Goal: Use online tool/utility

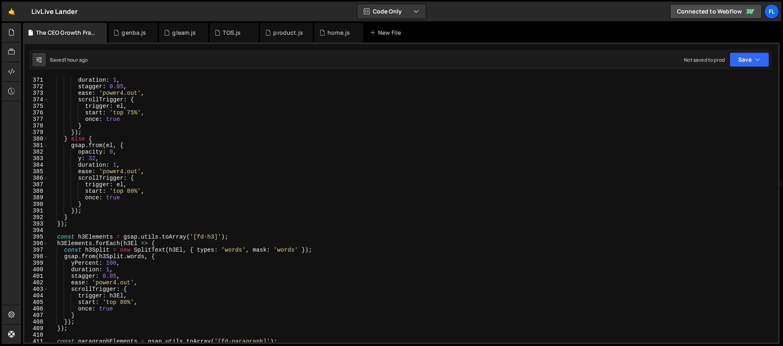
scroll to position [2423, 0]
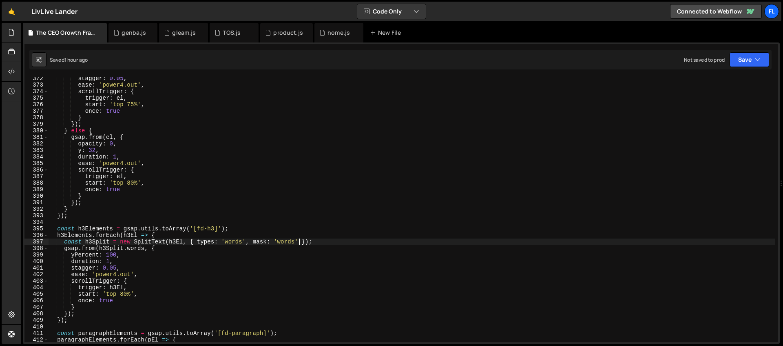
click at [299, 242] on div "stagger : 0.05 , ease : 'power4.out' , scrollTrigger : { trigger : el , start :…" at bounding box center [412, 214] width 727 height 278
click at [406, 241] on div "stagger : 0.05 , ease : 'power4.out' , scrollTrigger : { trigger : el , start :…" at bounding box center [412, 214] width 727 height 278
type textarea "const h3Split = new SplitText(h3El, { types: 'words', mask: 'words', wordsClass…"
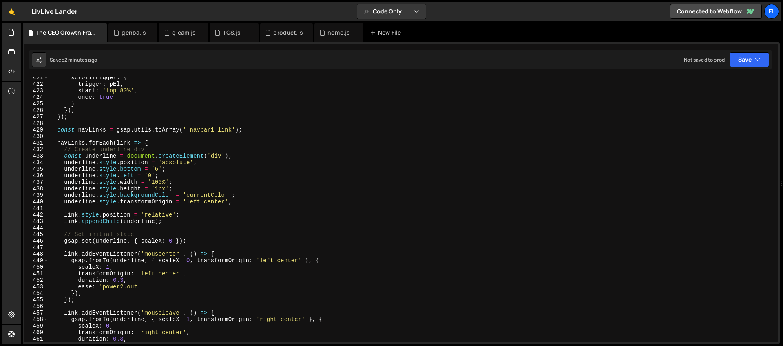
scroll to position [2744, 0]
click at [153, 144] on div "scrollTrigger : { trigger : pEl , start : 'top 80%' , once : true } }) ; }) ; c…" at bounding box center [412, 213] width 727 height 278
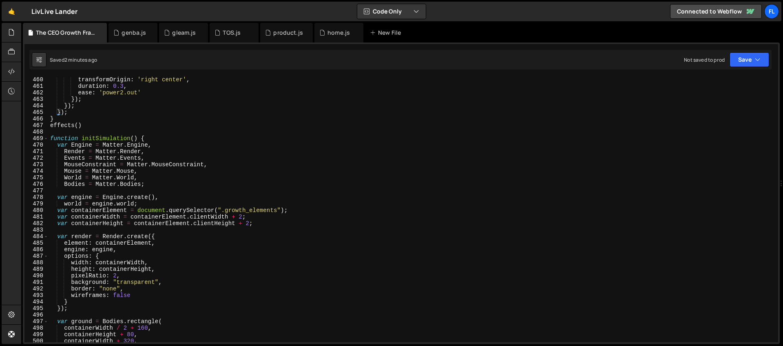
scroll to position [2997, 0]
click at [159, 139] on div "transformOrigin : 'right center' , duration : 0.3 , ease : 'power2.out' }) ; })…" at bounding box center [412, 215] width 727 height 278
type textarea "function initSimulation() {"
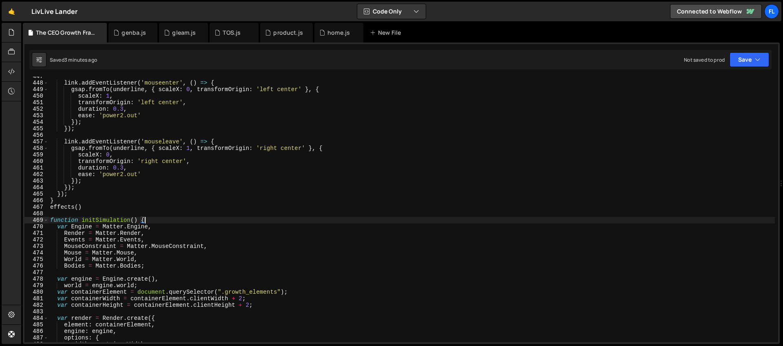
scroll to position [2915, 0]
click at [102, 219] on div "link . addEventListener ( 'mouseenter' , ( ) => { gsap . fromTo ( underline , {…" at bounding box center [412, 212] width 727 height 278
type input "initSimulation"
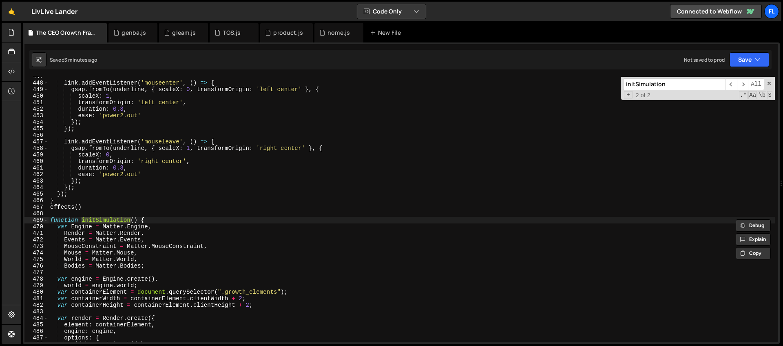
scroll to position [912, 0]
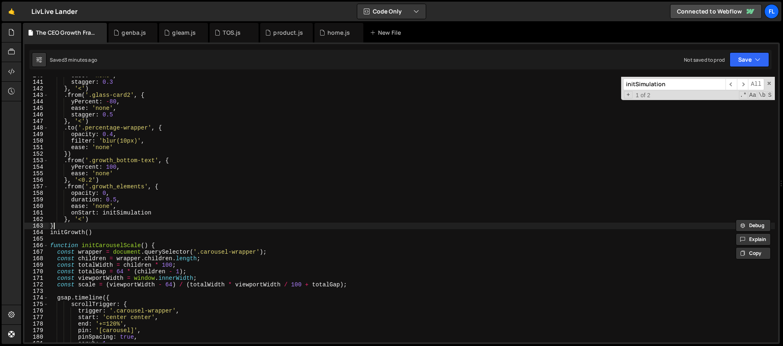
click at [70, 224] on div "ease : 'none' , stagger : 0.3 } , '<' ) . from ( '.glass-card2' , { yPercent : …" at bounding box center [412, 211] width 727 height 278
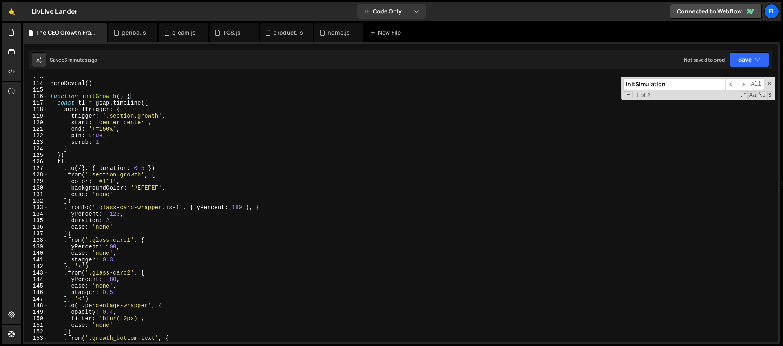
scroll to position [706, 0]
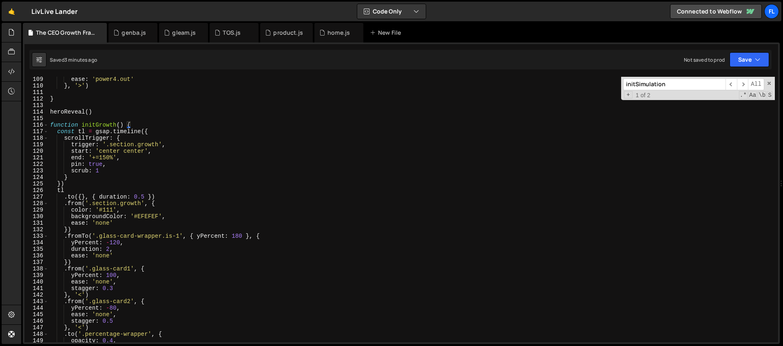
click at [50, 125] on div "ease : 'power4.out' } , '>' ) } heroReveal ( ) function initGrowth ( ) { const …" at bounding box center [412, 215] width 727 height 278
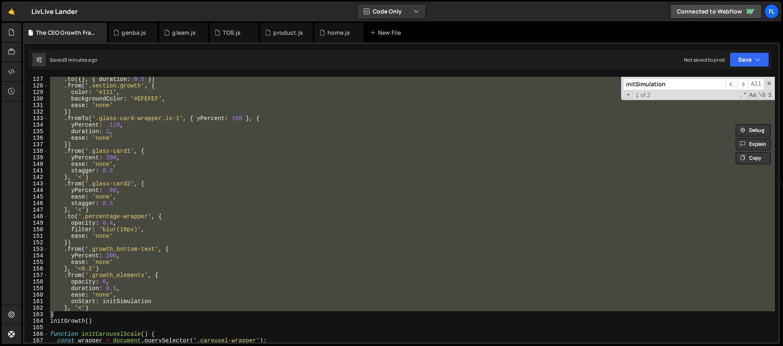
scroll to position [848, 0]
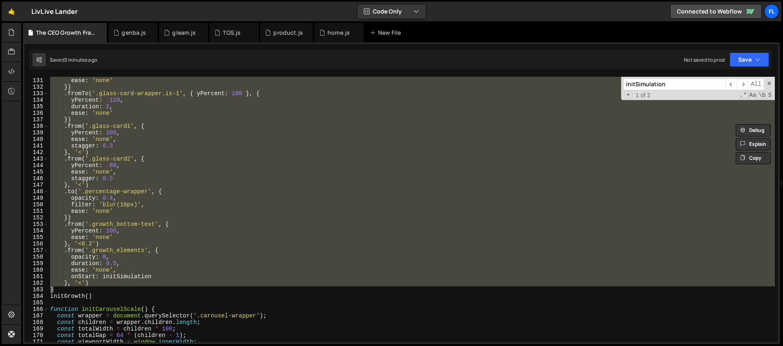
click at [97, 294] on div "backgroundColor : '#EFEFEF' , ease : 'none' }) . fromTo ( '.glass-card-wrapper.…" at bounding box center [412, 210] width 727 height 278
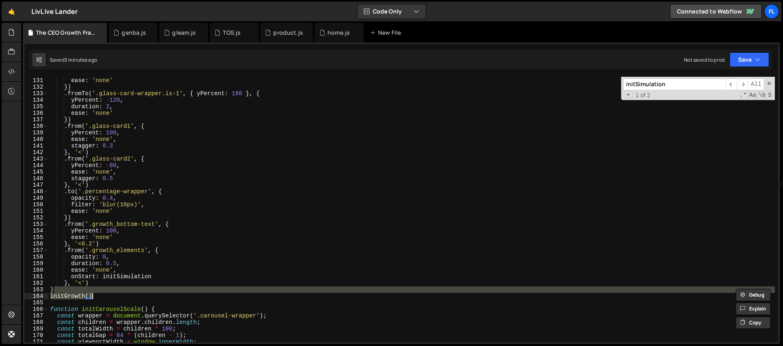
click at [97, 297] on div "backgroundColor : '#EFEFEF' , ease : 'none' }) . fromTo ( '.glass-card-wrapper.…" at bounding box center [412, 209] width 727 height 265
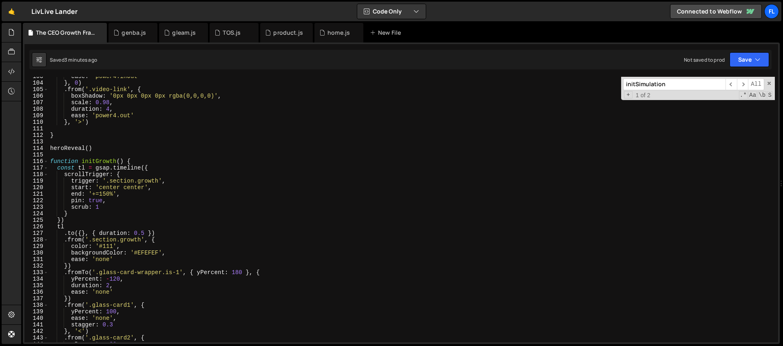
scroll to position [576, 0]
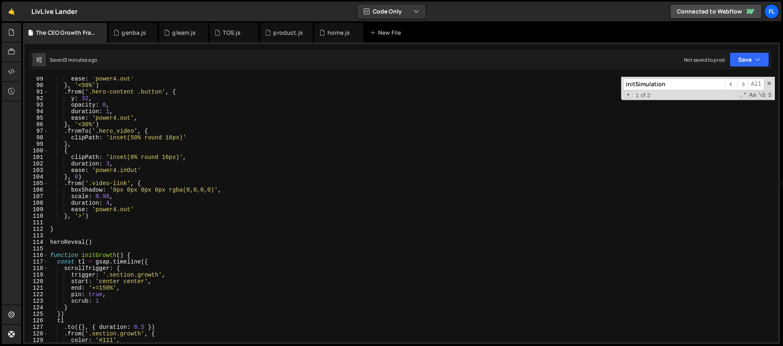
click at [50, 255] on div "ease : 'power4.out' } , '<50%' ) . from ( '.hero-content .button' , { y : 32 , …" at bounding box center [412, 214] width 727 height 278
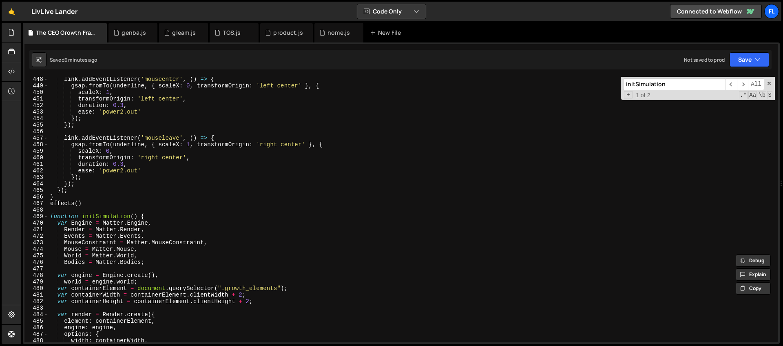
scroll to position [2962, 0]
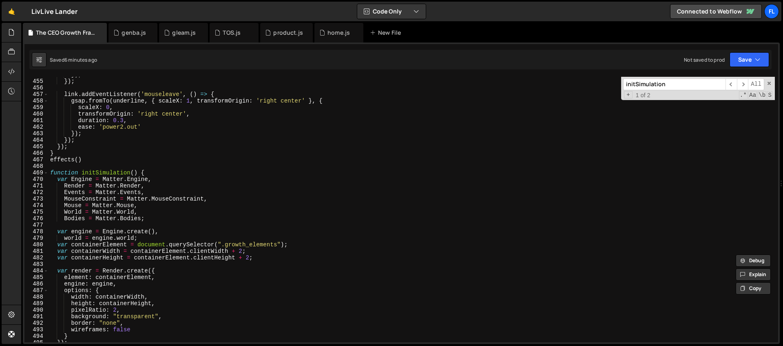
click at [52, 172] on div "}) ; }) ; link . addEventListener ( 'mouseleave' , ( ) => { gsap . fromTo ( und…" at bounding box center [412, 210] width 727 height 278
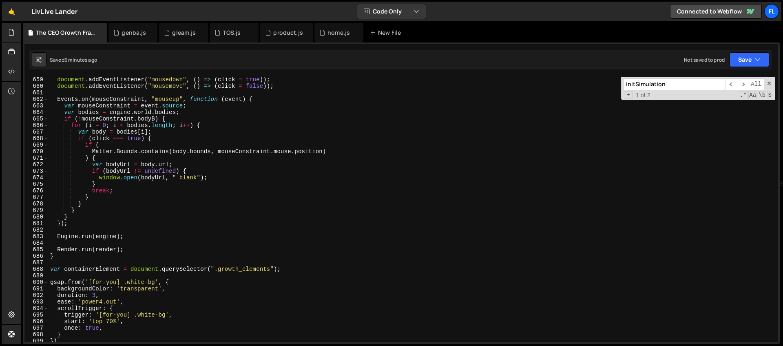
scroll to position [4304, 0]
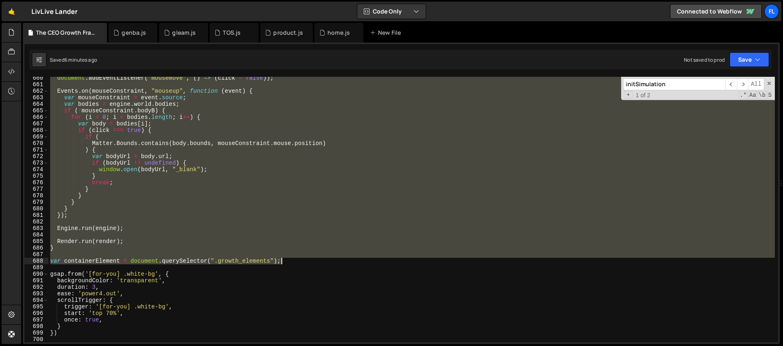
click at [301, 262] on div "document . addEventListener ( "mousemove" , ( ) => ( click = false )) ; Events …" at bounding box center [412, 214] width 727 height 278
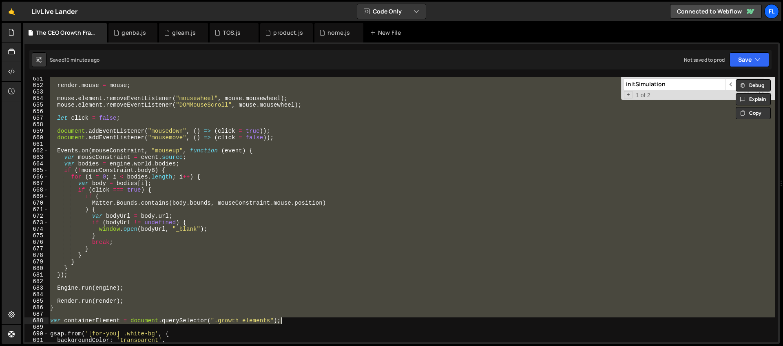
scroll to position [4250, 0]
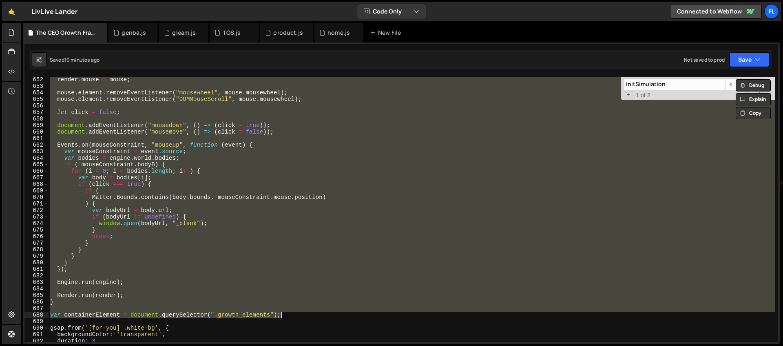
click at [60, 301] on div "render . mouse = mouse ; mouse . element . removeEventListener ( "mousewheel" ,…" at bounding box center [412, 209] width 727 height 265
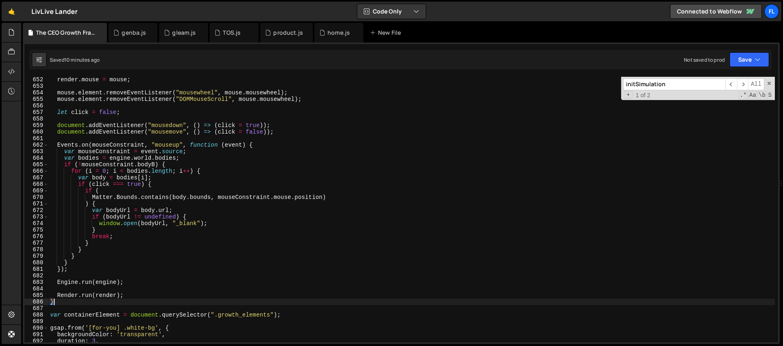
click at [126, 293] on div "render . mouse = mouse ; mouse . element . removeEventListener ( "mousewheel" ,…" at bounding box center [412, 215] width 727 height 278
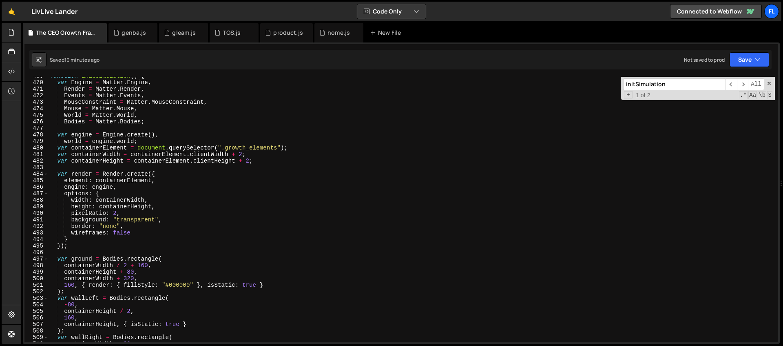
scroll to position [2961, 0]
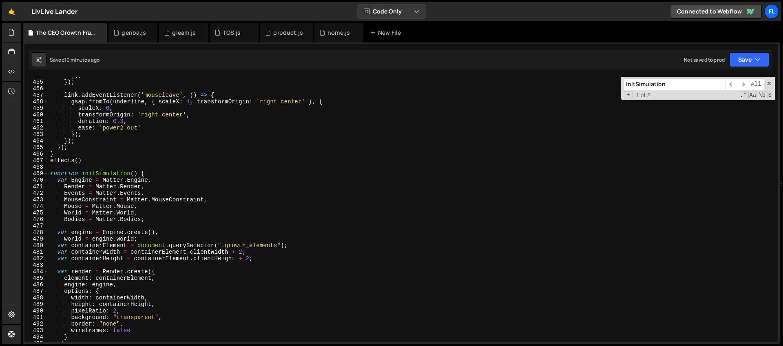
click at [51, 172] on div "}) ; }) ; link . addEventListener ( 'mouseleave' , ( ) => { gsap . fromTo ( und…" at bounding box center [412, 211] width 727 height 278
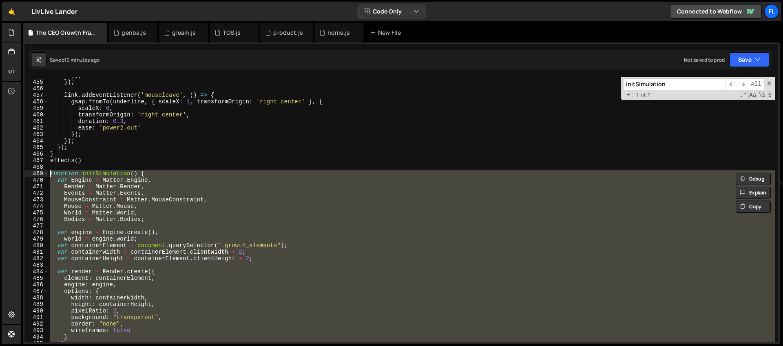
paste textarea "}"
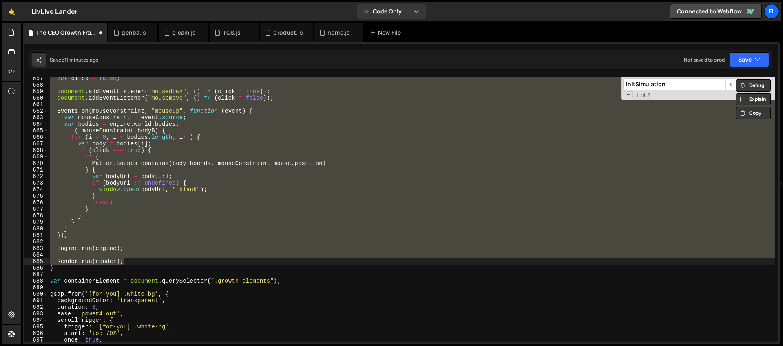
scroll to position [4326, 0]
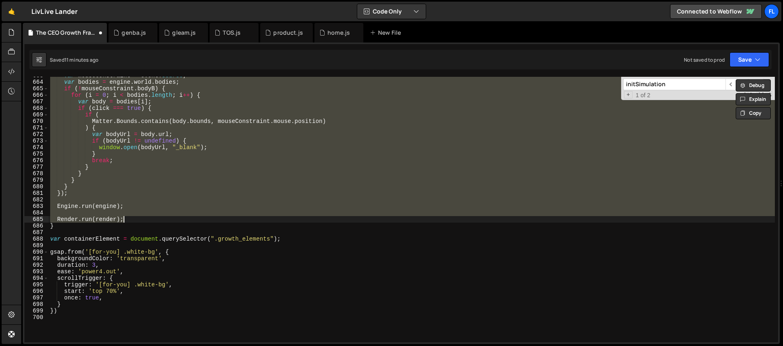
click at [63, 226] on div "var mouseConstraint = event . source ; var bodies = engine . world . bodies ; i…" at bounding box center [412, 211] width 727 height 278
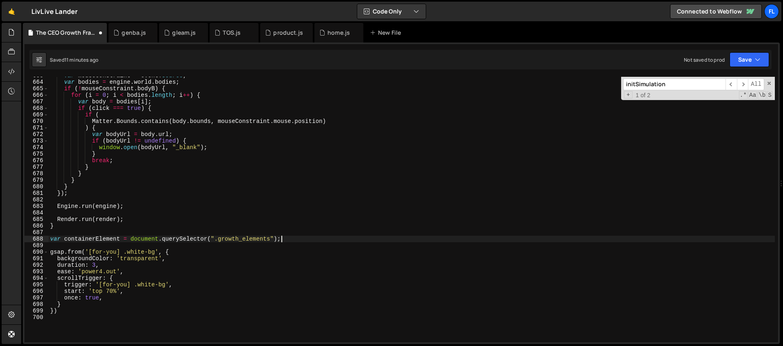
click at [288, 240] on div "var mouseConstraint = event . source ; var bodies = engine . world . bodies ; i…" at bounding box center [412, 211] width 727 height 278
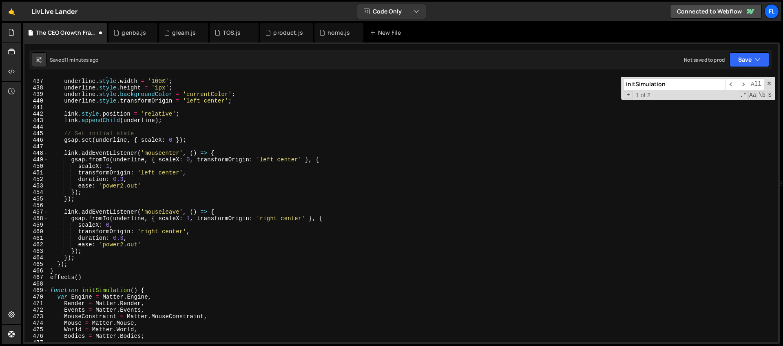
scroll to position [2994, 0]
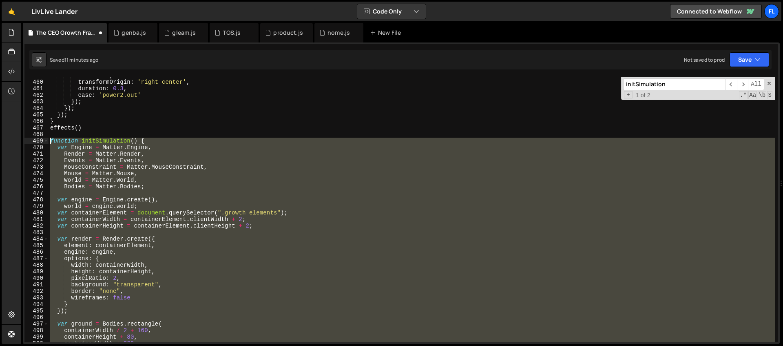
click at [51, 141] on div "scaleX : 0 , transformOrigin : 'right center' , duration : 0.3 , ease : 'power2…" at bounding box center [412, 211] width 727 height 278
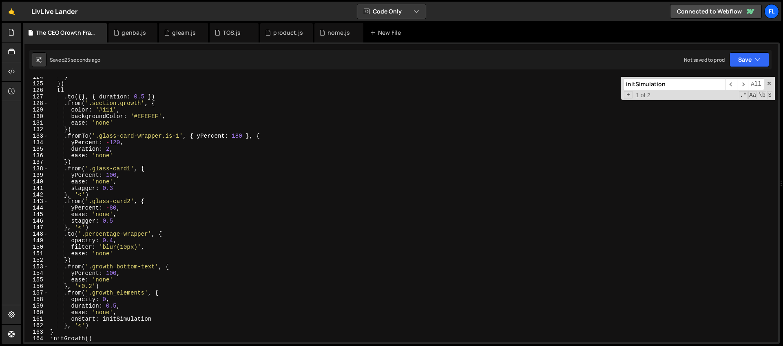
scroll to position [843, 0]
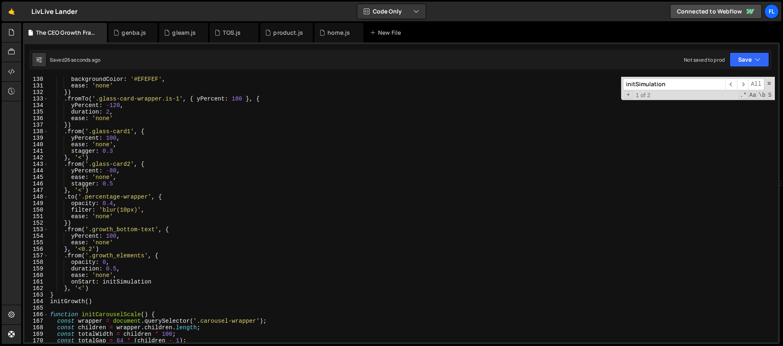
click at [98, 301] on div "backgroundColor : '#EFEFEF' , ease : 'none' }) . fromTo ( '.glass-card-wrapper.…" at bounding box center [412, 215] width 727 height 278
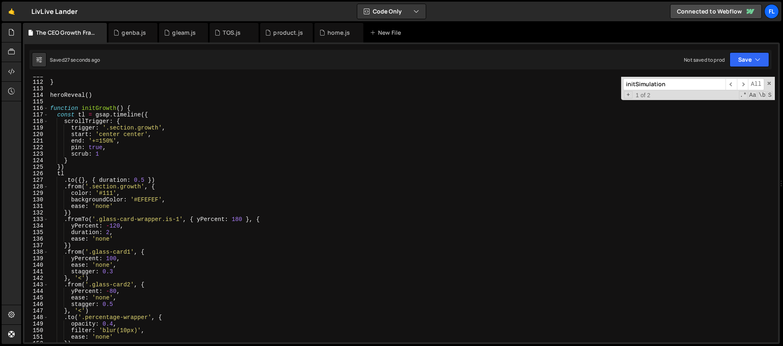
scroll to position [723, 0]
click at [51, 108] on div "} heroReveal ( ) function initGrowth ( ) { const tl = gsap . timeline ({ scroll…" at bounding box center [412, 211] width 727 height 278
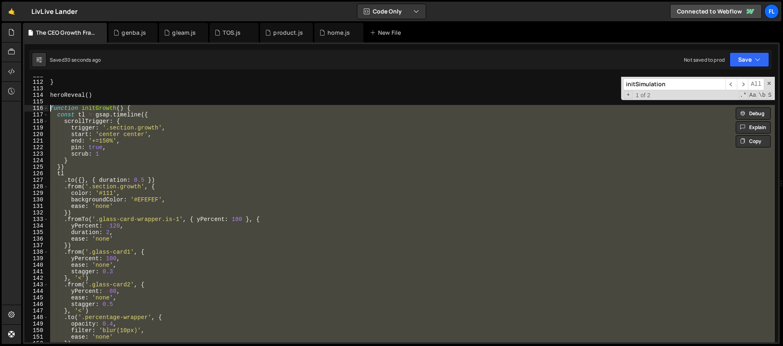
paste textarea "var containerElement = document.querySelector(".growth_elements");"
type textarea "var containerElement = document.querySelector(".growth_elements");"
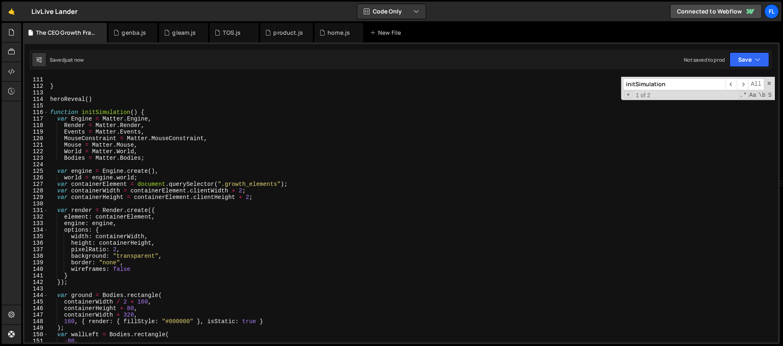
scroll to position [623, 0]
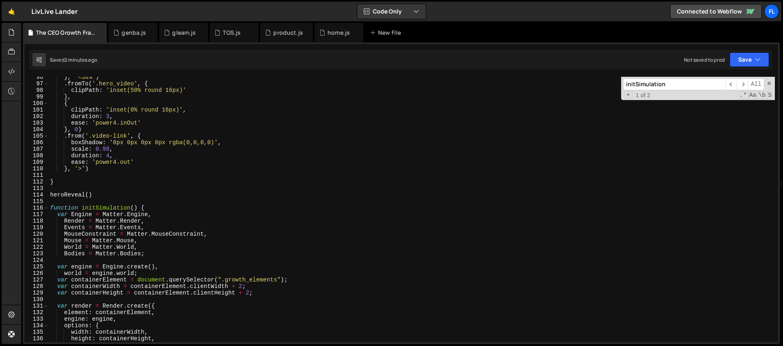
click at [123, 191] on div "} , '<30%' ) . fromTo ( '.hero_video' , { clipPath : 'inset(50% round 16px)' } …" at bounding box center [412, 213] width 727 height 278
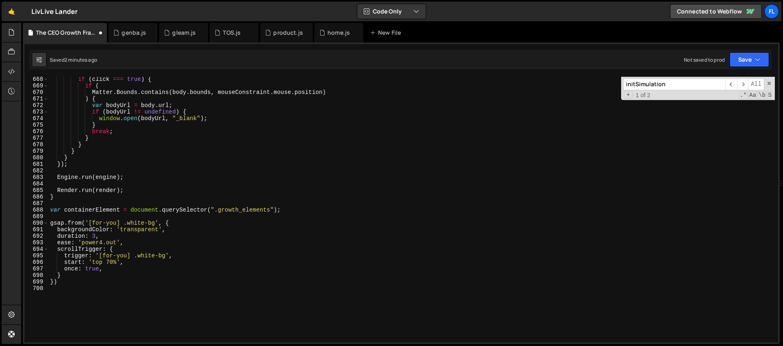
scroll to position [4355, 0]
type textarea "}"
